Goal: Information Seeking & Learning: Learn about a topic

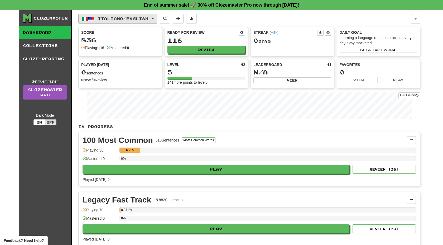
click at [132, 19] on span "Italiano / English" at bounding box center [123, 18] width 51 height 4
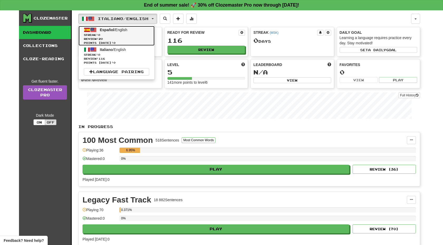
click at [126, 37] on span "Review: 20" at bounding box center [116, 39] width 65 height 4
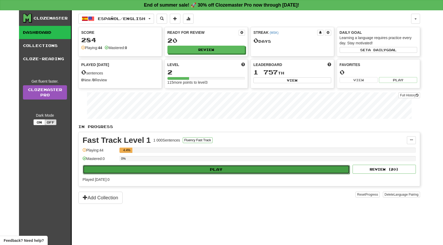
click at [130, 165] on button "Play" at bounding box center [216, 169] width 267 height 9
select select "**"
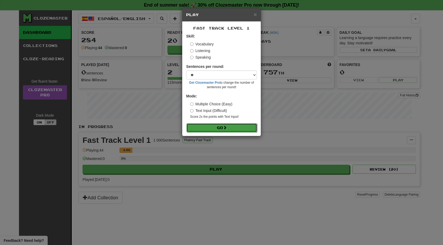
click at [231, 127] on button "Go" at bounding box center [222, 127] width 71 height 9
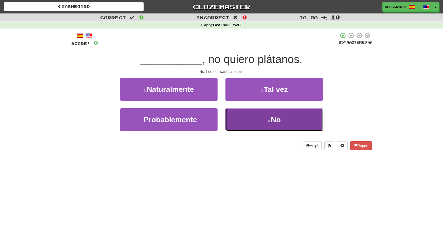
click at [241, 116] on button "4 . No" at bounding box center [275, 119] width 98 height 23
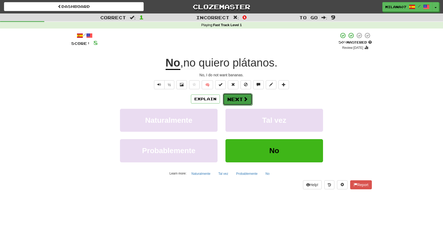
click at [240, 97] on button "Next" at bounding box center [238, 99] width 30 height 12
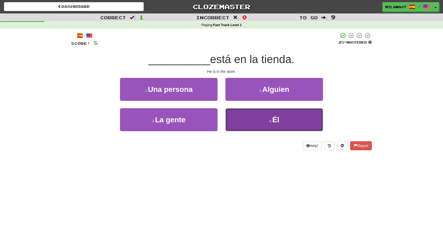
click at [262, 120] on button "4 . Él" at bounding box center [275, 119] width 98 height 23
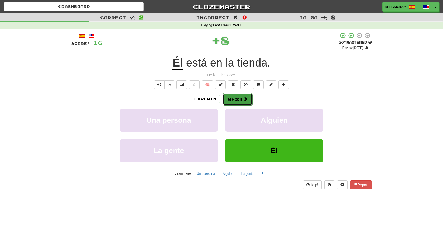
click at [236, 104] on button "Next" at bounding box center [238, 99] width 30 height 12
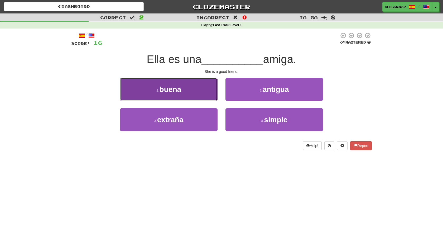
click at [183, 90] on button "1 . buena" at bounding box center [169, 89] width 98 height 23
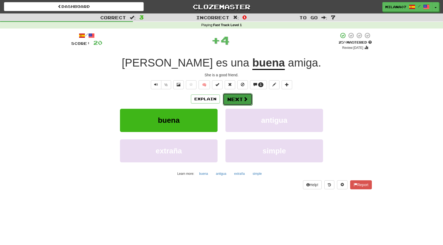
click at [239, 102] on button "Next" at bounding box center [238, 99] width 30 height 12
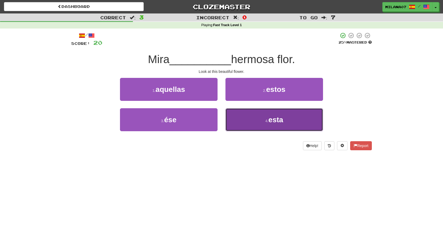
click at [259, 123] on button "4 . esta" at bounding box center [275, 119] width 98 height 23
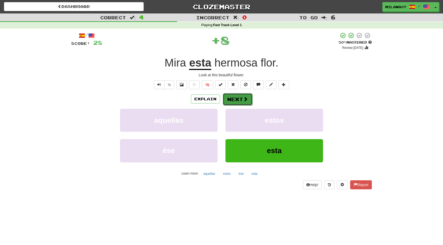
click at [242, 98] on button "Next" at bounding box center [238, 99] width 30 height 12
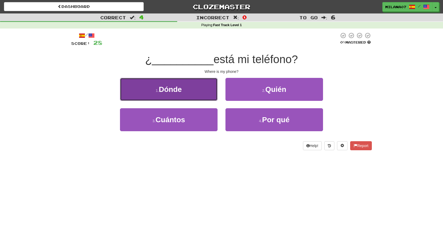
click at [173, 92] on span "Dónde" at bounding box center [170, 89] width 23 height 8
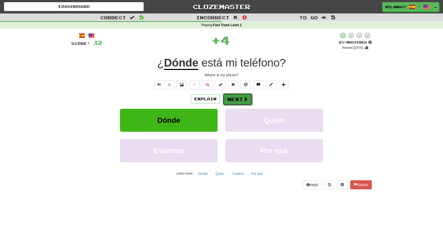
click at [240, 100] on button "Next" at bounding box center [238, 99] width 30 height 12
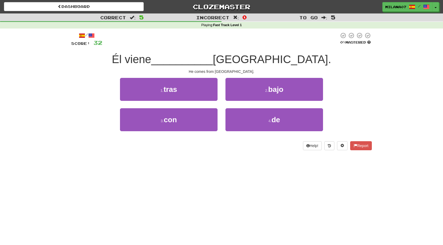
click at [244, 144] on div "Help! Report" at bounding box center [221, 145] width 301 height 9
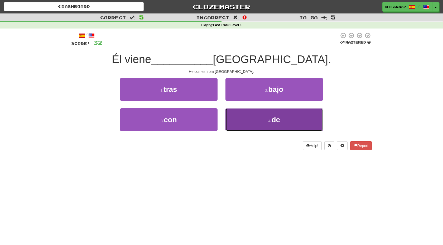
click at [244, 120] on button "4 . de" at bounding box center [275, 119] width 98 height 23
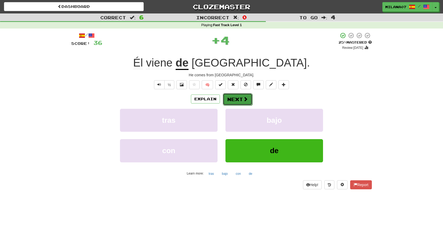
click at [244, 100] on span at bounding box center [245, 99] width 5 height 5
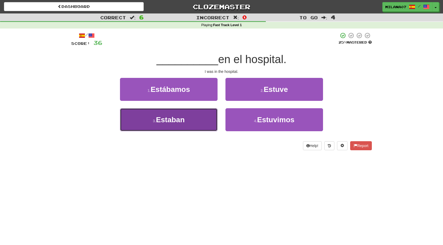
click at [190, 115] on button "3 . Estaban" at bounding box center [169, 119] width 98 height 23
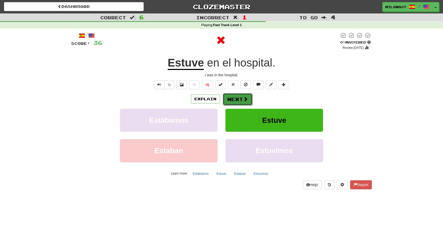
click at [243, 101] on button "Next" at bounding box center [238, 99] width 30 height 12
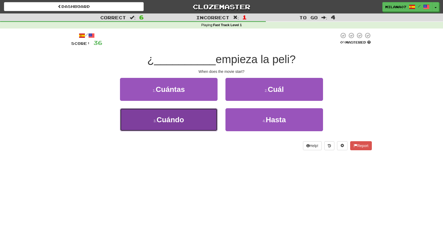
click at [196, 111] on button "3 . Cuándo" at bounding box center [169, 119] width 98 height 23
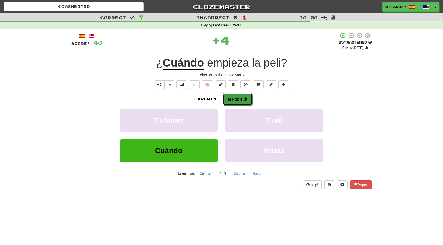
click at [243, 98] on span at bounding box center [245, 99] width 5 height 5
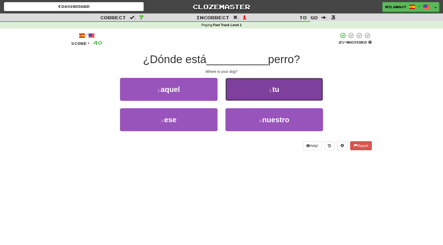
click at [253, 91] on button "2 . tu" at bounding box center [275, 89] width 98 height 23
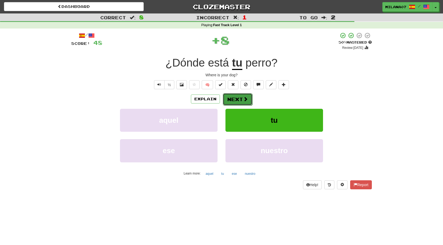
click at [239, 96] on button "Next" at bounding box center [238, 99] width 30 height 12
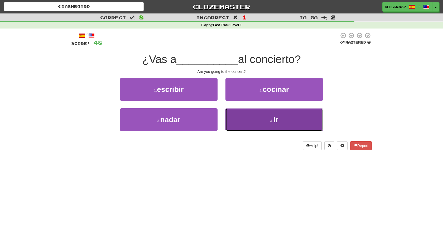
click at [259, 121] on button "4 . ir" at bounding box center [275, 119] width 98 height 23
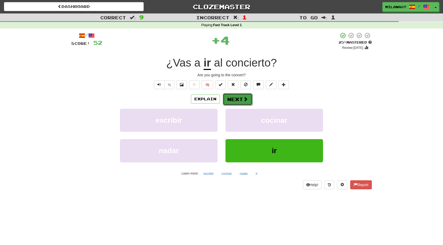
click at [246, 97] on span at bounding box center [245, 99] width 5 height 5
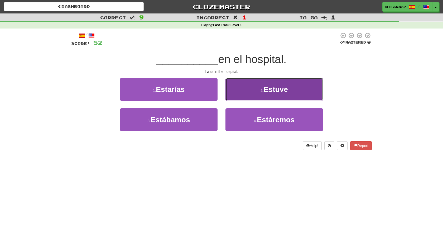
click at [264, 97] on button "2 . Estuve" at bounding box center [275, 89] width 98 height 23
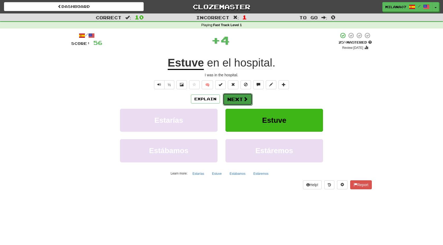
click at [239, 98] on button "Next" at bounding box center [238, 99] width 30 height 12
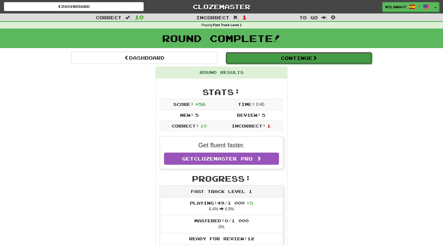
click at [264, 61] on button "Continue" at bounding box center [299, 58] width 146 height 12
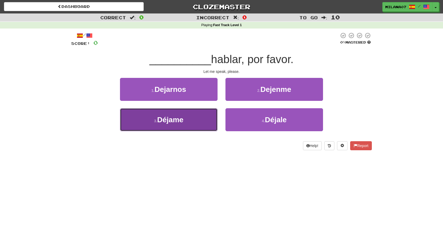
click at [192, 125] on button "3 . Déjame" at bounding box center [169, 119] width 98 height 23
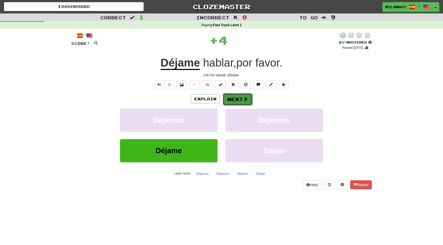
click at [243, 97] on span at bounding box center [245, 99] width 5 height 5
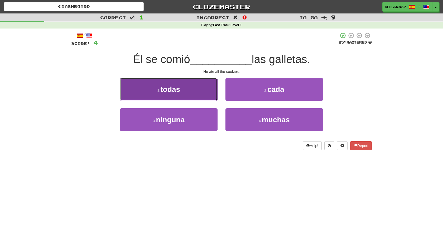
click at [179, 95] on button "1 . todas" at bounding box center [169, 89] width 98 height 23
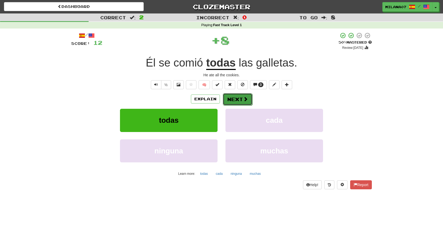
click at [238, 101] on button "Next" at bounding box center [238, 99] width 30 height 12
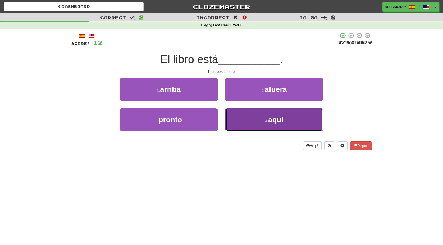
click at [249, 125] on button "4 . aquí" at bounding box center [275, 119] width 98 height 23
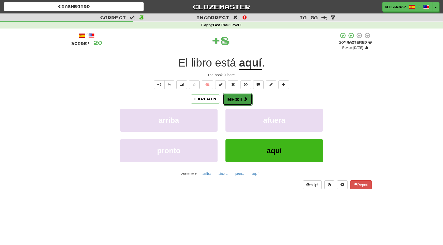
click at [241, 98] on button "Next" at bounding box center [238, 99] width 30 height 12
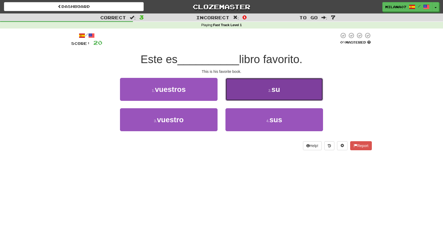
click at [247, 100] on button "2 . su" at bounding box center [275, 89] width 98 height 23
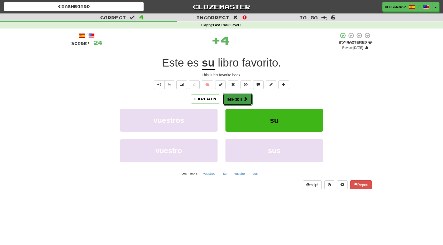
click at [239, 98] on button "Next" at bounding box center [238, 99] width 30 height 12
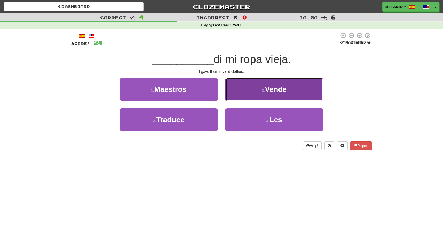
click at [256, 83] on button "2 . Vende" at bounding box center [275, 89] width 98 height 23
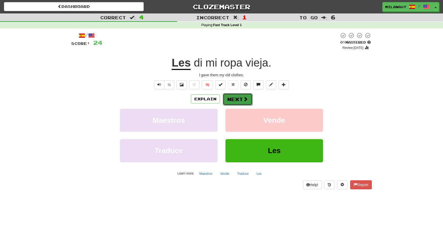
click at [233, 100] on button "Next" at bounding box center [238, 99] width 30 height 12
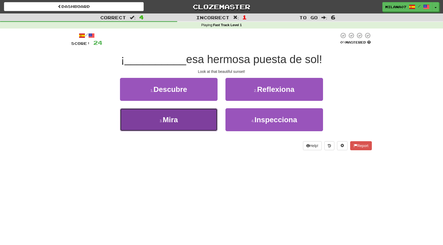
click at [177, 113] on button "3 . Mira" at bounding box center [169, 119] width 98 height 23
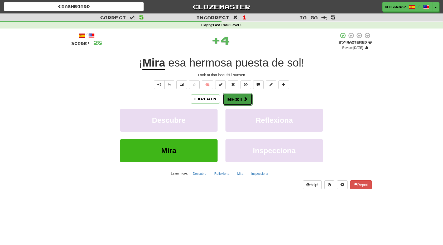
click at [233, 103] on button "Next" at bounding box center [238, 99] width 30 height 12
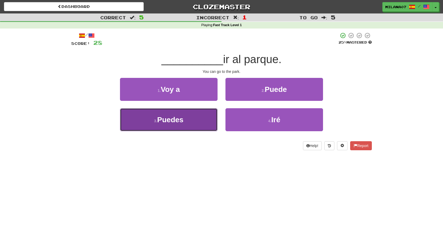
click at [188, 123] on button "3 . Puedes" at bounding box center [169, 119] width 98 height 23
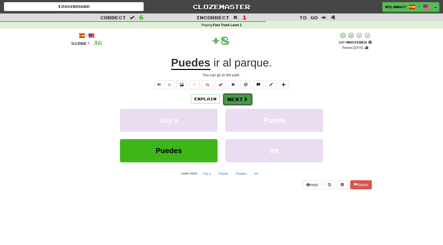
click at [233, 101] on button "Next" at bounding box center [238, 99] width 30 height 12
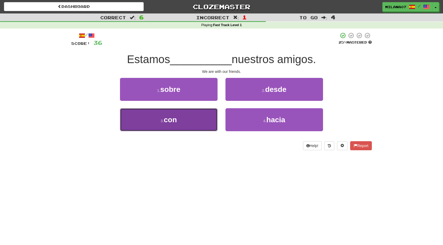
click at [191, 118] on button "3 . con" at bounding box center [169, 119] width 98 height 23
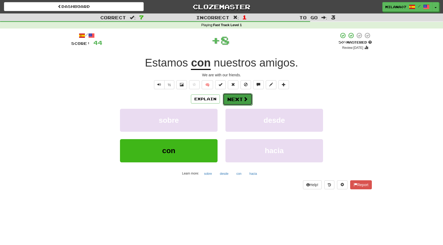
click at [240, 98] on button "Next" at bounding box center [238, 99] width 30 height 12
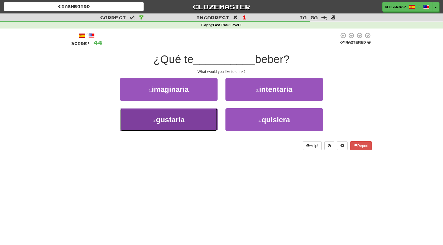
click at [197, 125] on button "3 . gustaría" at bounding box center [169, 119] width 98 height 23
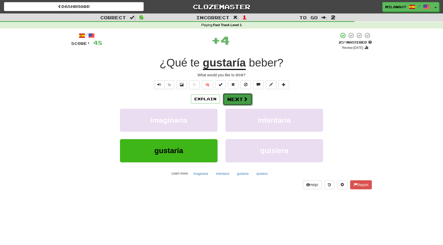
click at [245, 100] on span at bounding box center [245, 99] width 5 height 5
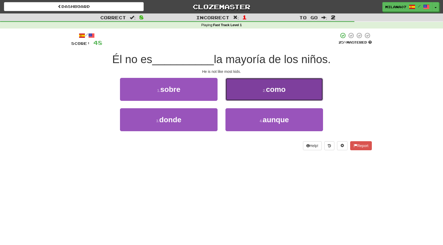
click at [267, 93] on button "2 . como" at bounding box center [275, 89] width 98 height 23
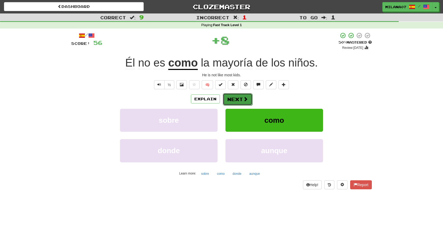
click at [244, 98] on span at bounding box center [245, 99] width 5 height 5
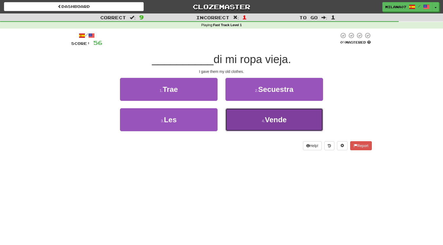
click at [261, 122] on button "4 . Vende" at bounding box center [275, 119] width 98 height 23
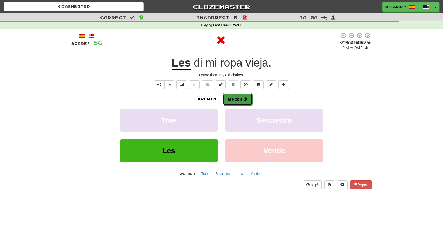
click at [239, 100] on button "Next" at bounding box center [238, 99] width 30 height 12
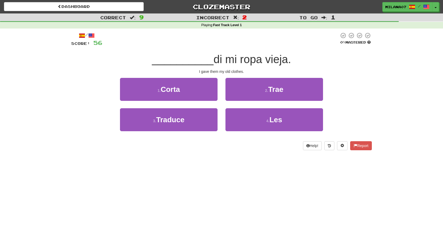
click at [247, 131] on div "4 . Les" at bounding box center [275, 123] width 106 height 30
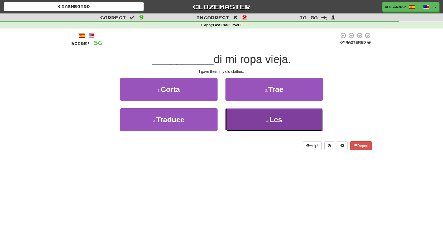
click at [245, 117] on button "4 . Les" at bounding box center [275, 119] width 98 height 23
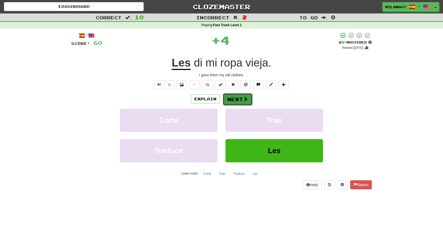
click at [236, 102] on button "Next" at bounding box center [238, 99] width 30 height 12
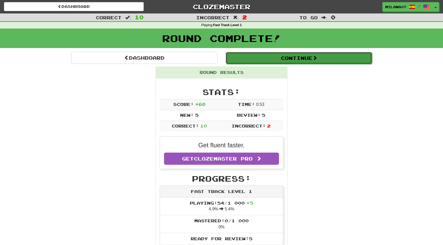
click at [290, 60] on button "Continue" at bounding box center [299, 58] width 146 height 12
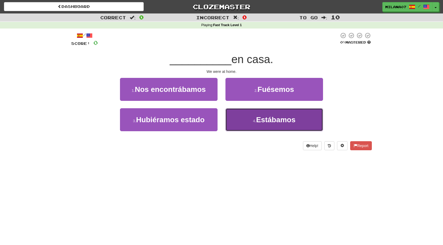
click at [243, 124] on button "4 . Estábamos" at bounding box center [275, 119] width 98 height 23
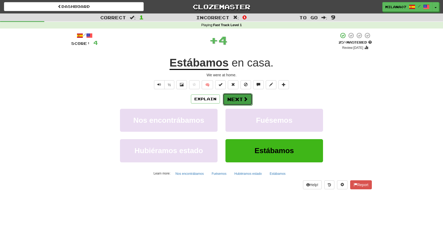
click at [237, 101] on button "Next" at bounding box center [238, 99] width 30 height 12
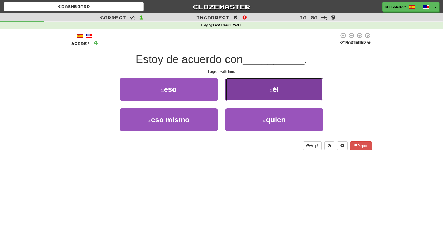
click at [254, 96] on button "2 . él" at bounding box center [275, 89] width 98 height 23
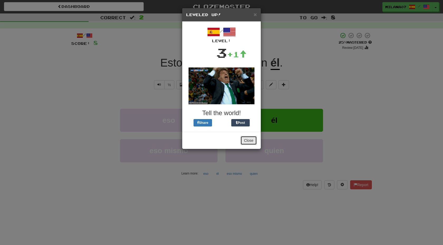
click at [247, 143] on button "Close" at bounding box center [249, 140] width 16 height 9
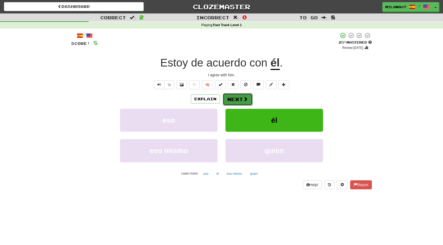
click at [241, 102] on button "Next" at bounding box center [238, 99] width 30 height 12
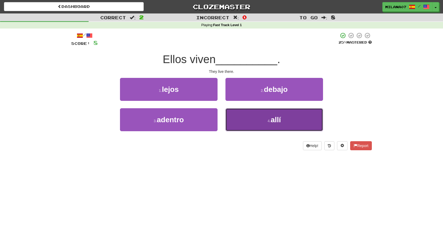
click at [248, 126] on button "4 . allí" at bounding box center [275, 119] width 98 height 23
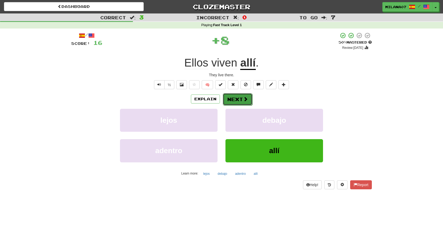
click at [243, 99] on button "Next" at bounding box center [238, 99] width 30 height 12
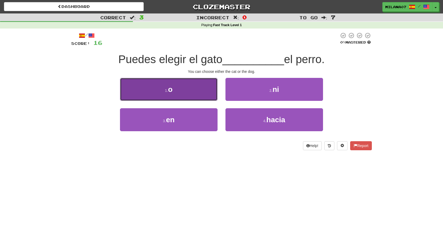
click at [194, 91] on button "1 . o" at bounding box center [169, 89] width 98 height 23
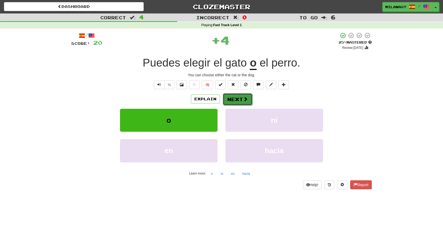
click at [240, 101] on button "Next" at bounding box center [238, 99] width 30 height 12
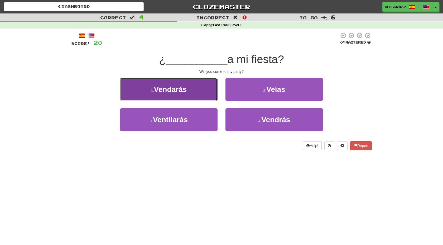
click at [169, 98] on button "1 . Vendarás" at bounding box center [169, 89] width 98 height 23
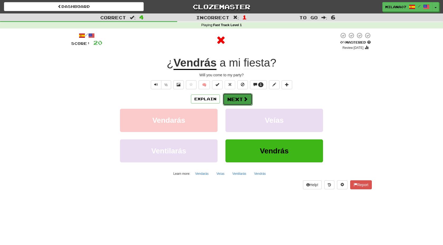
click at [243, 101] on span at bounding box center [245, 99] width 5 height 5
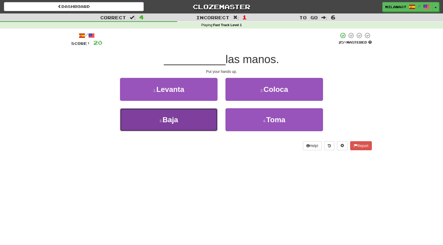
click at [194, 120] on button "3 . Baja" at bounding box center [169, 119] width 98 height 23
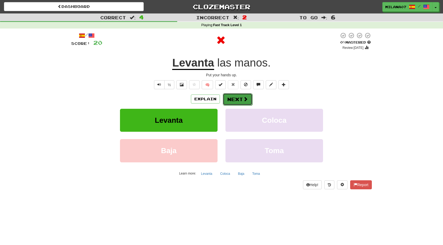
click at [239, 99] on button "Next" at bounding box center [238, 99] width 30 height 12
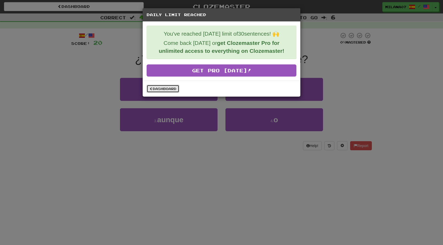
click at [155, 92] on link "Dashboard" at bounding box center [163, 89] width 33 height 8
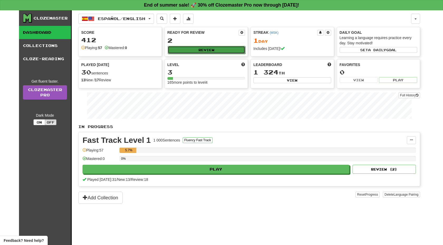
click at [180, 50] on button "Review" at bounding box center [207, 50] width 78 height 8
select select "**"
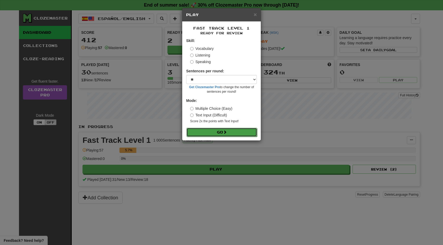
click at [207, 131] on button "Go" at bounding box center [222, 132] width 71 height 9
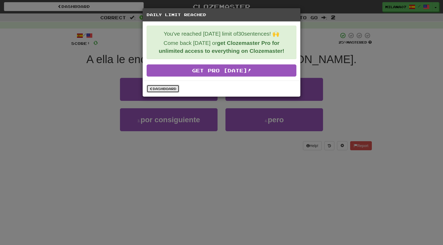
click at [151, 90] on span at bounding box center [151, 88] width 3 height 3
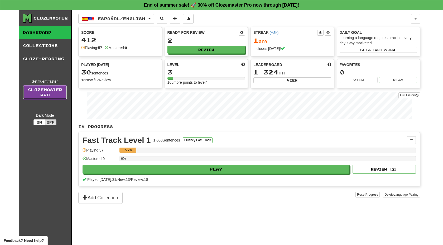
click at [39, 92] on link "Clozemaster Pro" at bounding box center [45, 92] width 44 height 14
